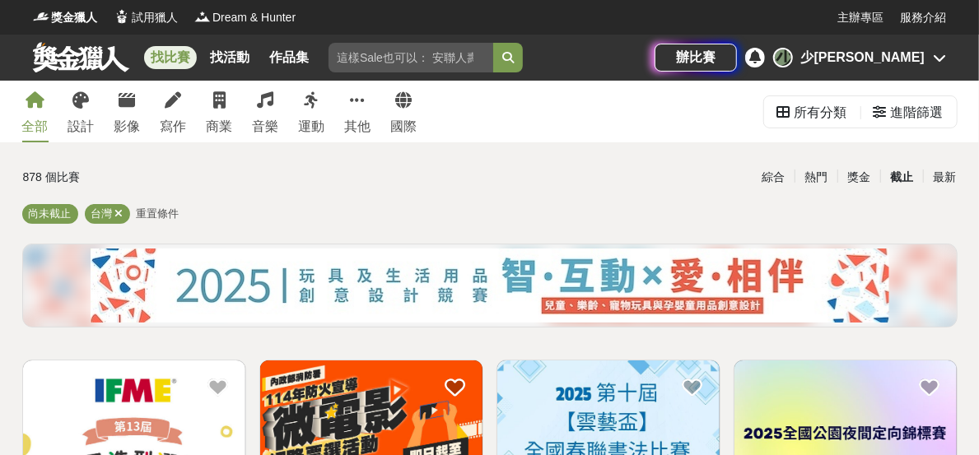
click at [896, 181] on div "截止" at bounding box center [901, 177] width 43 height 29
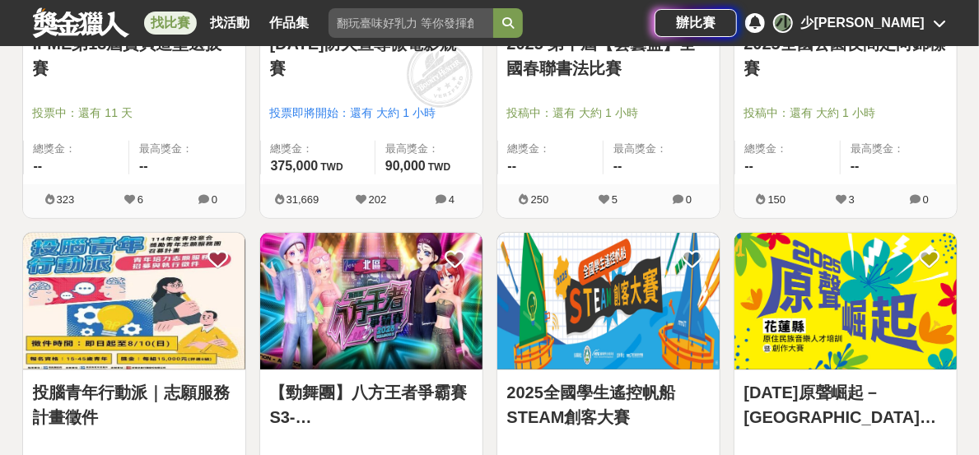
scroll to position [366, 0]
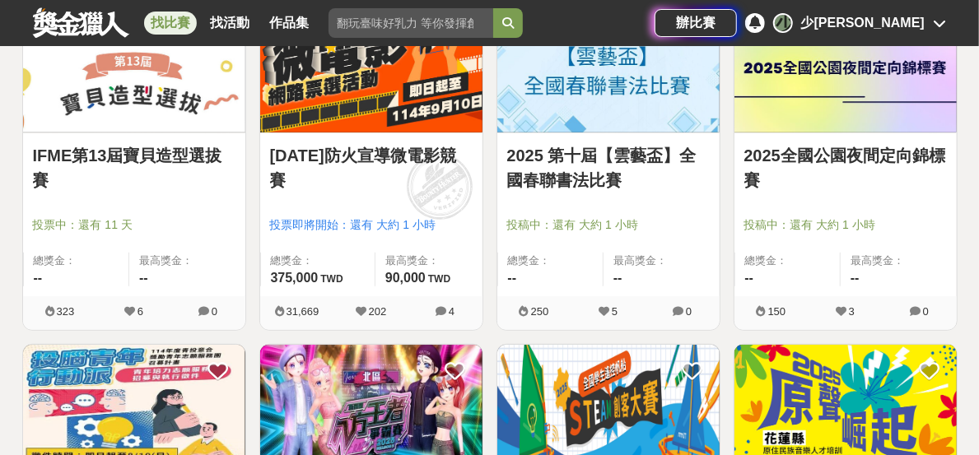
click at [897, 164] on link "2025全國公園夜間定向錦標賽" at bounding box center [845, 167] width 203 height 49
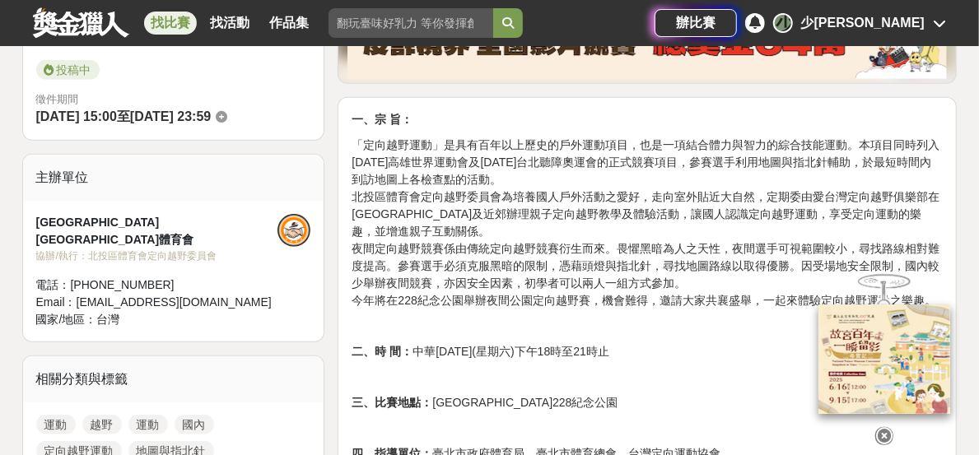
scroll to position [548, 0]
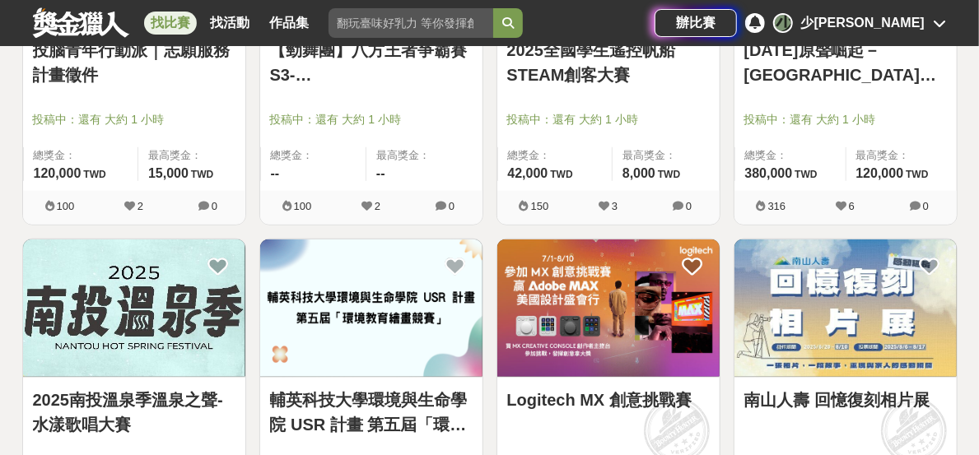
scroll to position [915, 0]
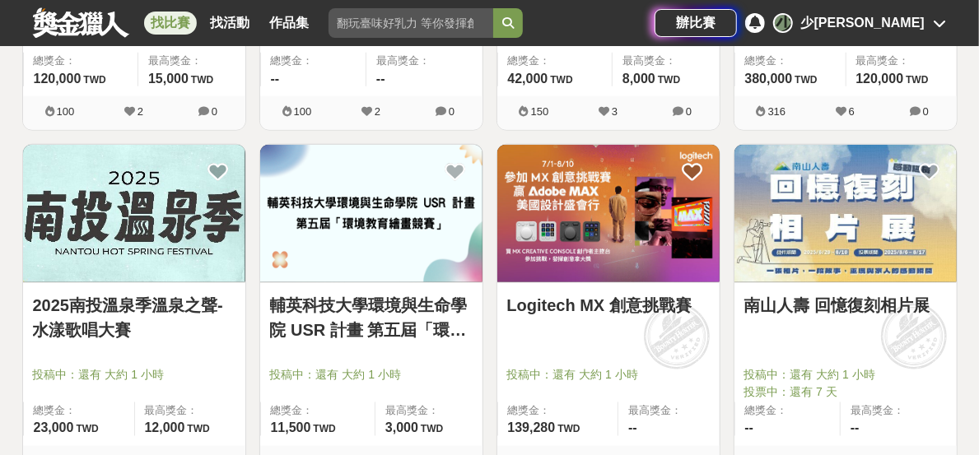
click at [460, 308] on link "輔英科技大學環境與生命學院 USR 計畫 第五屆「環境教育繪畫競賽」" at bounding box center [371, 317] width 203 height 49
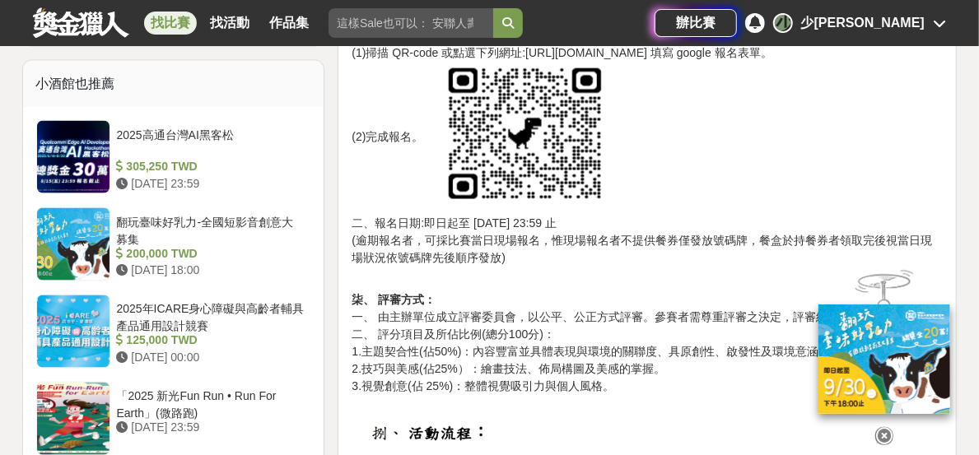
scroll to position [1189, 0]
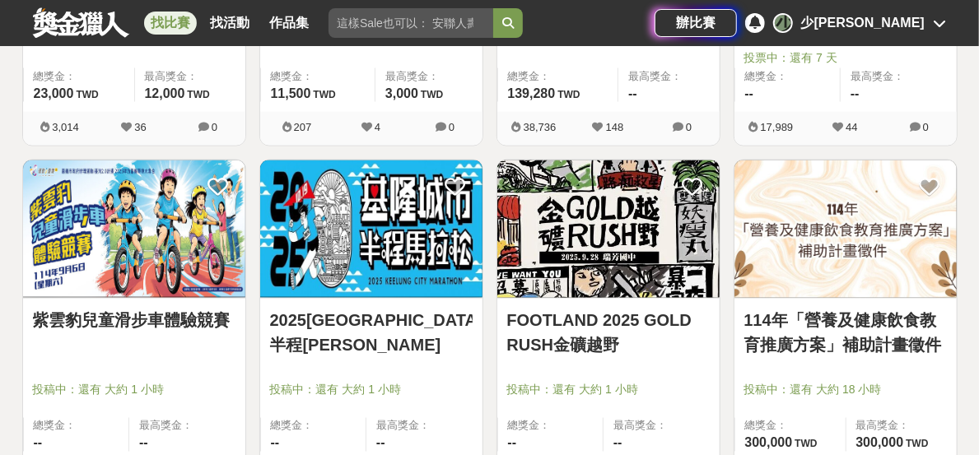
scroll to position [1281, 0]
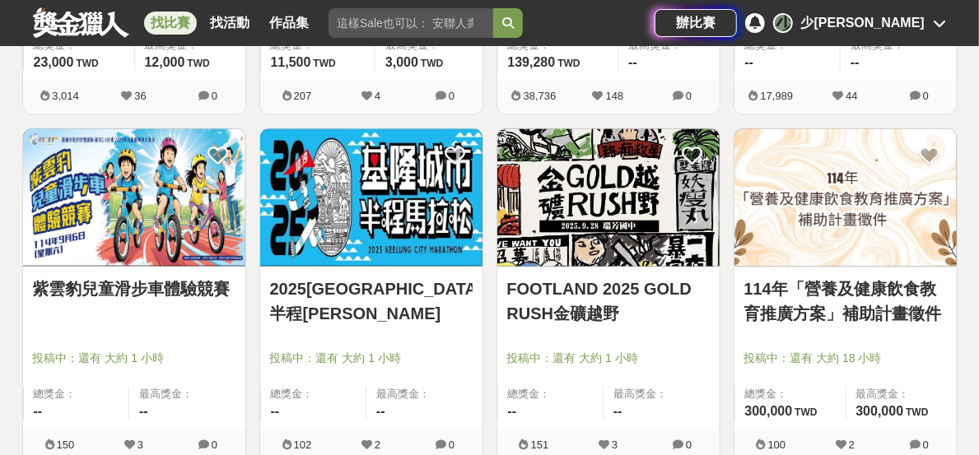
click at [922, 315] on link "114年「營養及健康飲食教育推廣方案」補助計畫徵件" at bounding box center [845, 302] width 203 height 49
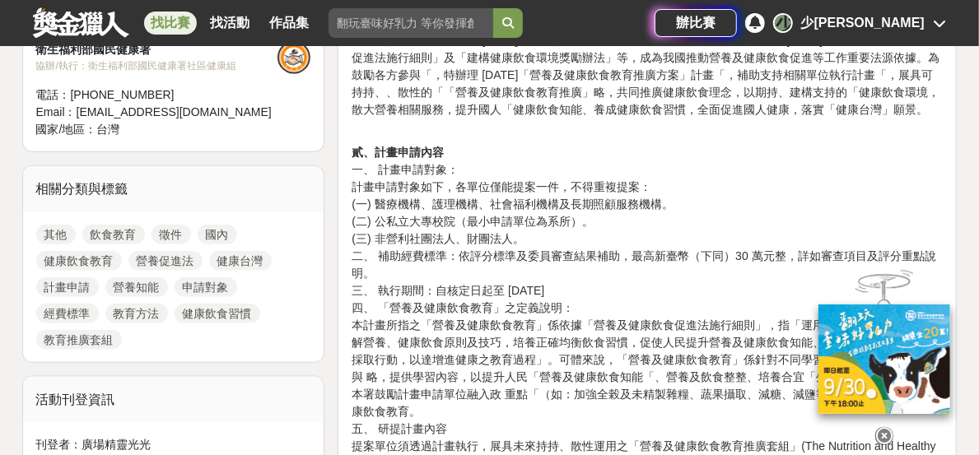
scroll to position [731, 0]
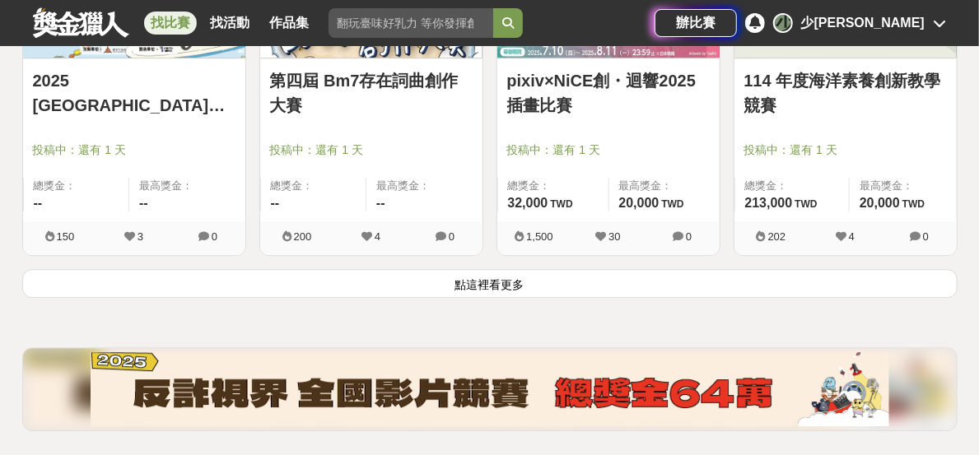
scroll to position [2195, 0]
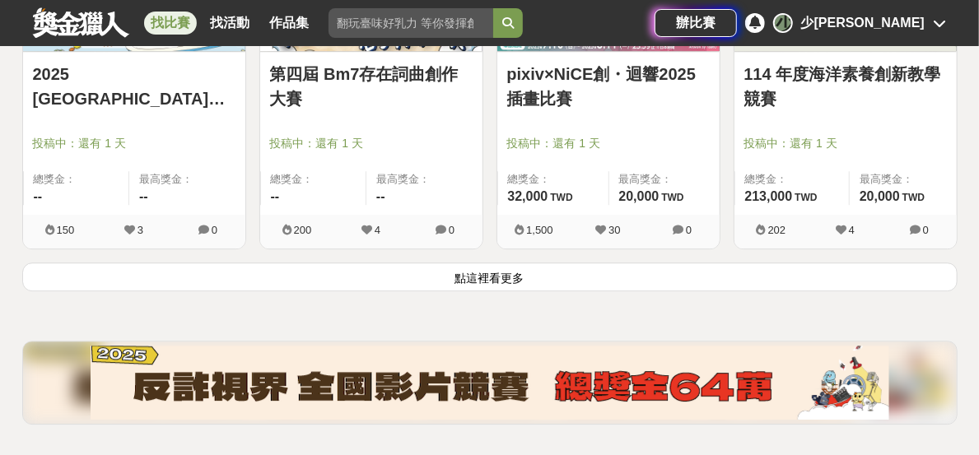
click at [606, 276] on button "點這裡看更多" at bounding box center [489, 277] width 935 height 29
